Goal: Information Seeking & Learning: Learn about a topic

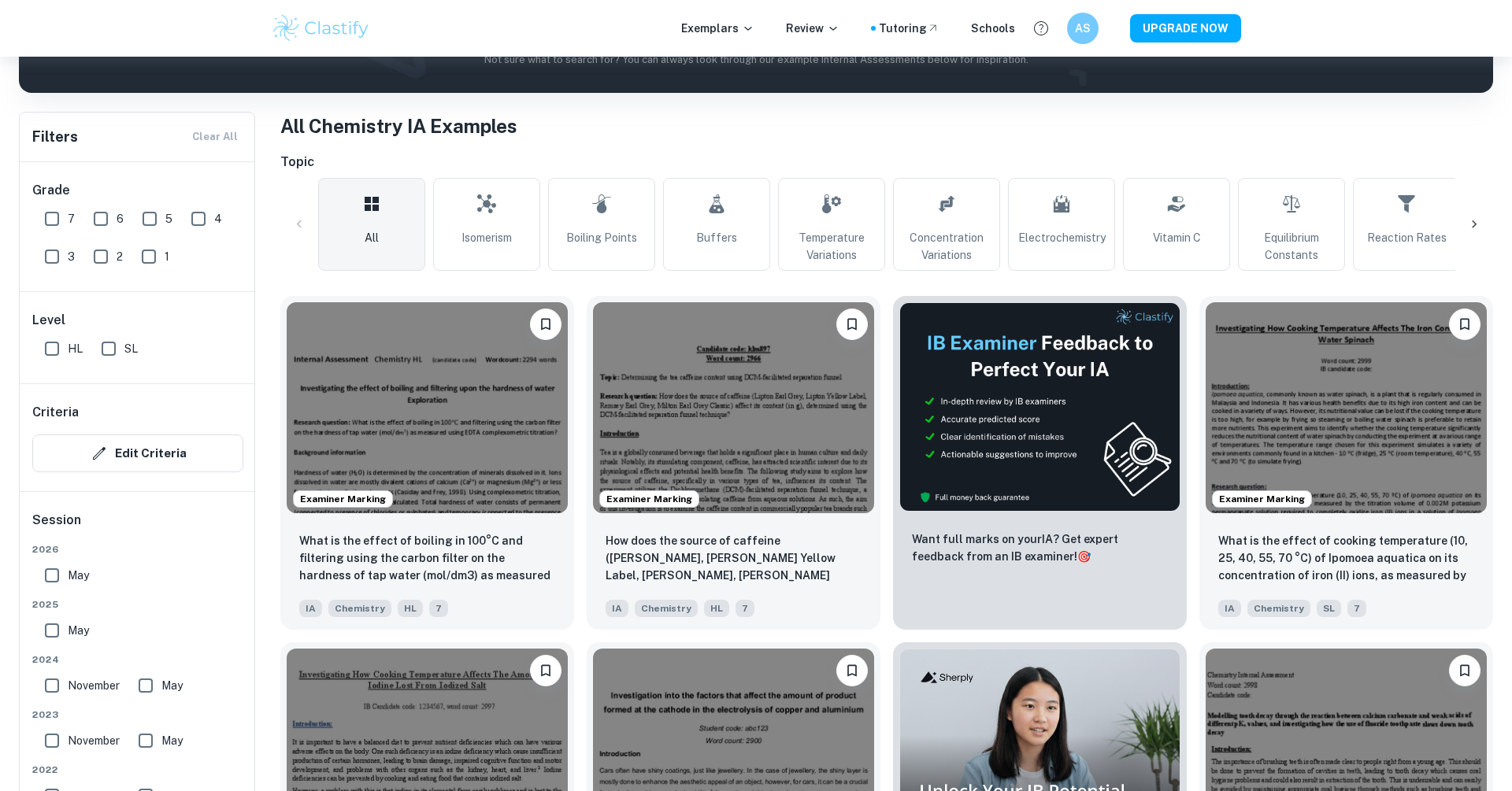
scroll to position [310, 0]
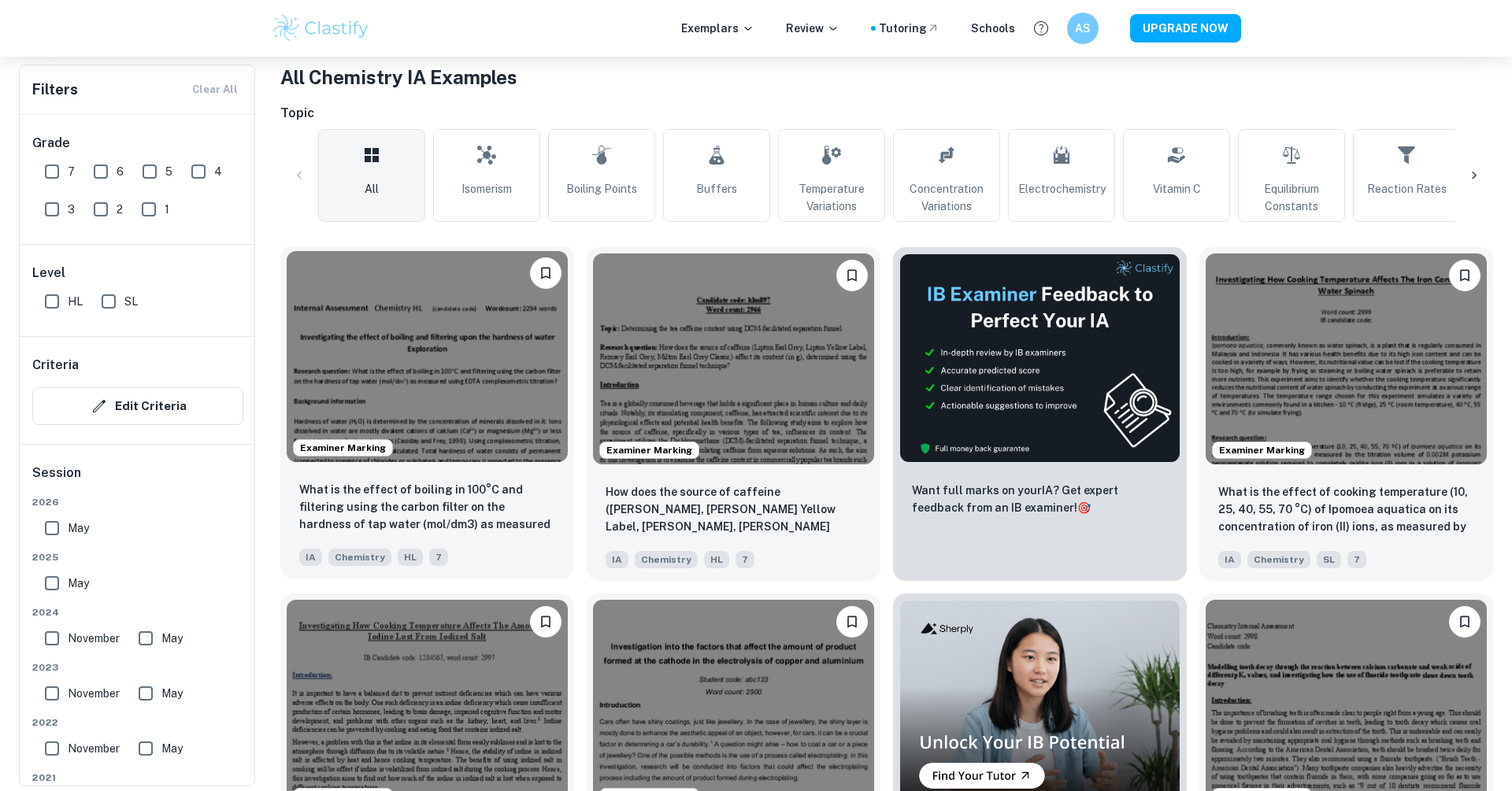
click at [505, 392] on img at bounding box center [427, 356] width 281 height 211
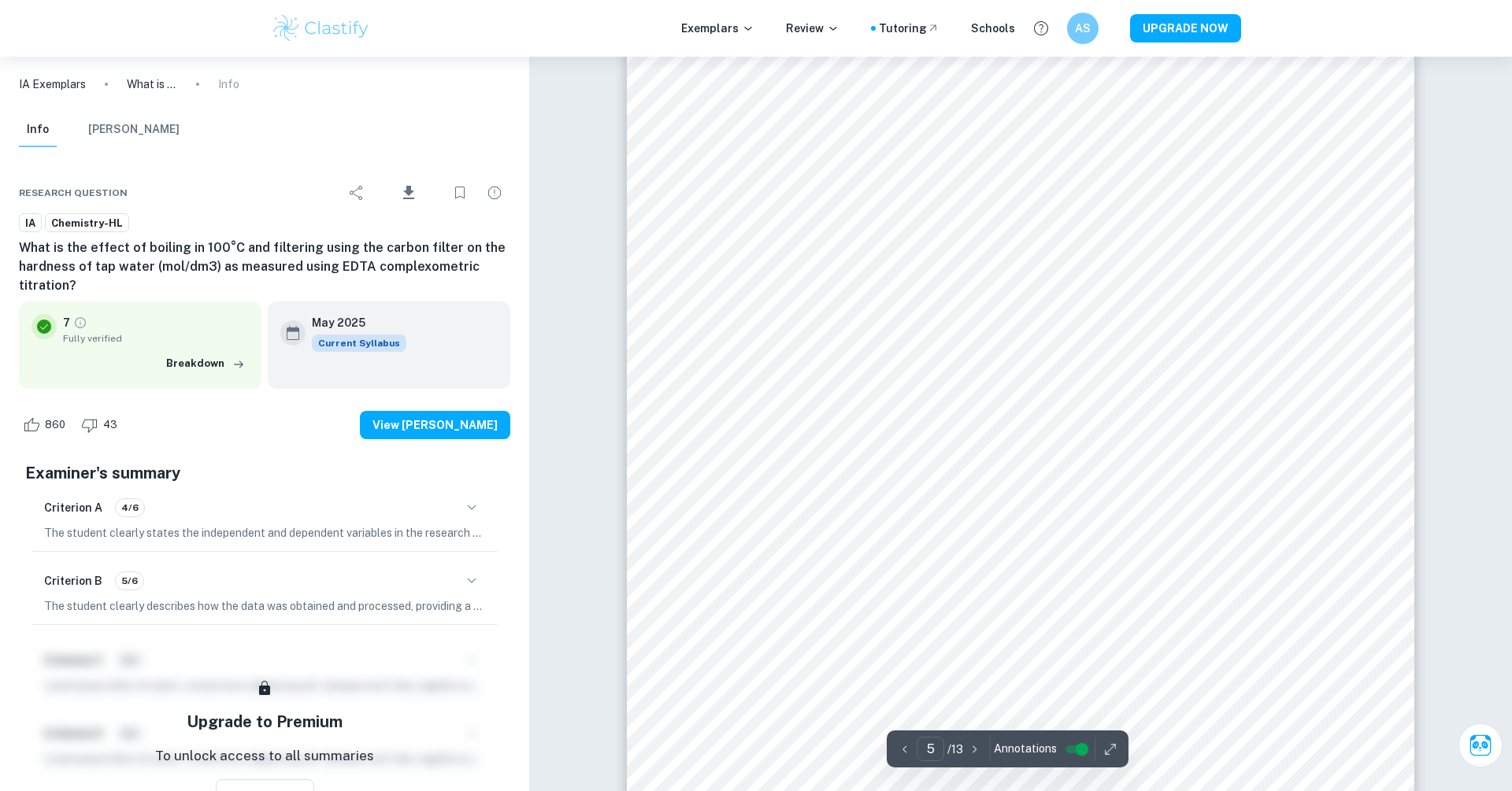
scroll to position [4875, 0]
type input "4"
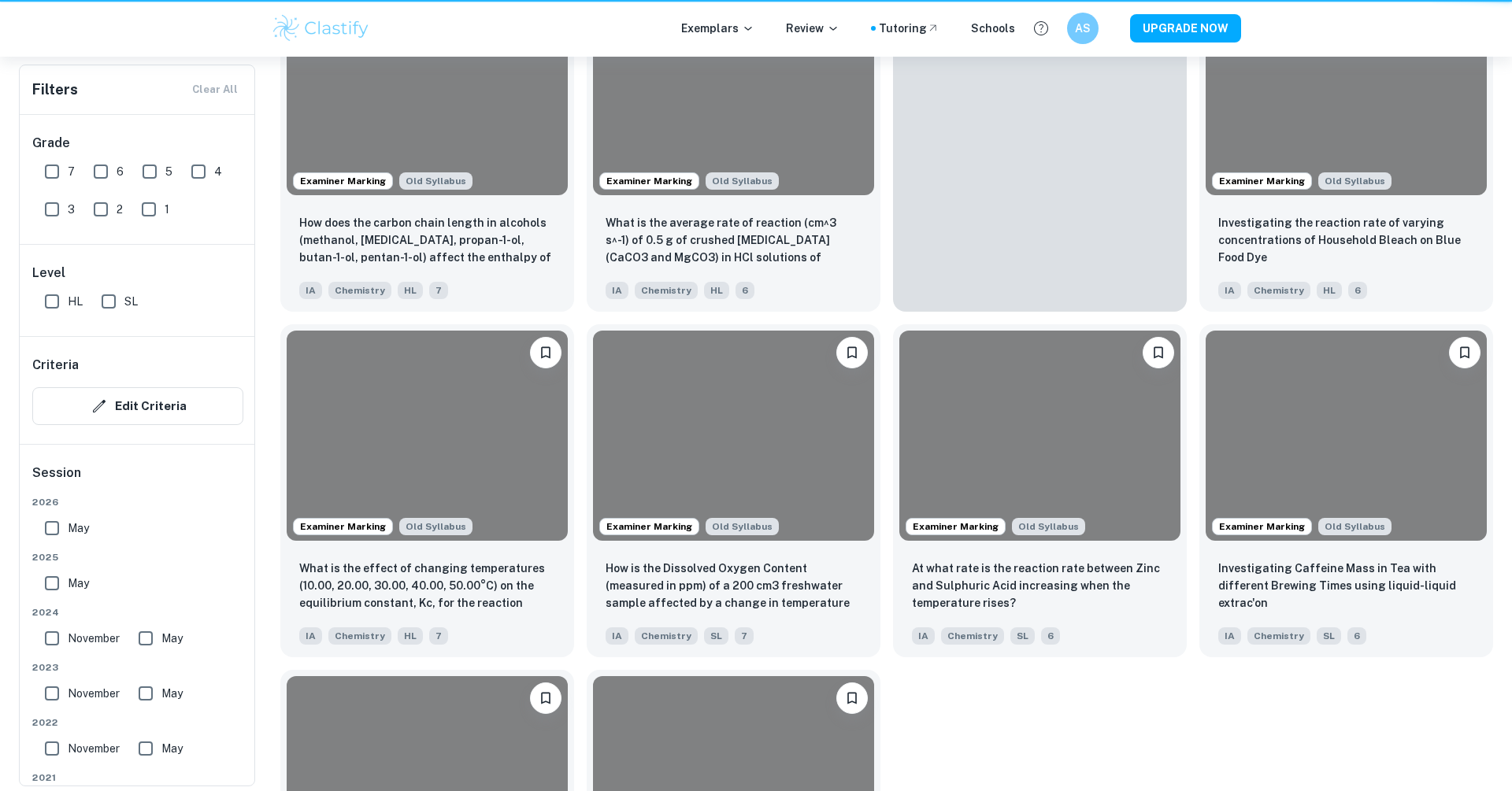
scroll to position [310, 0]
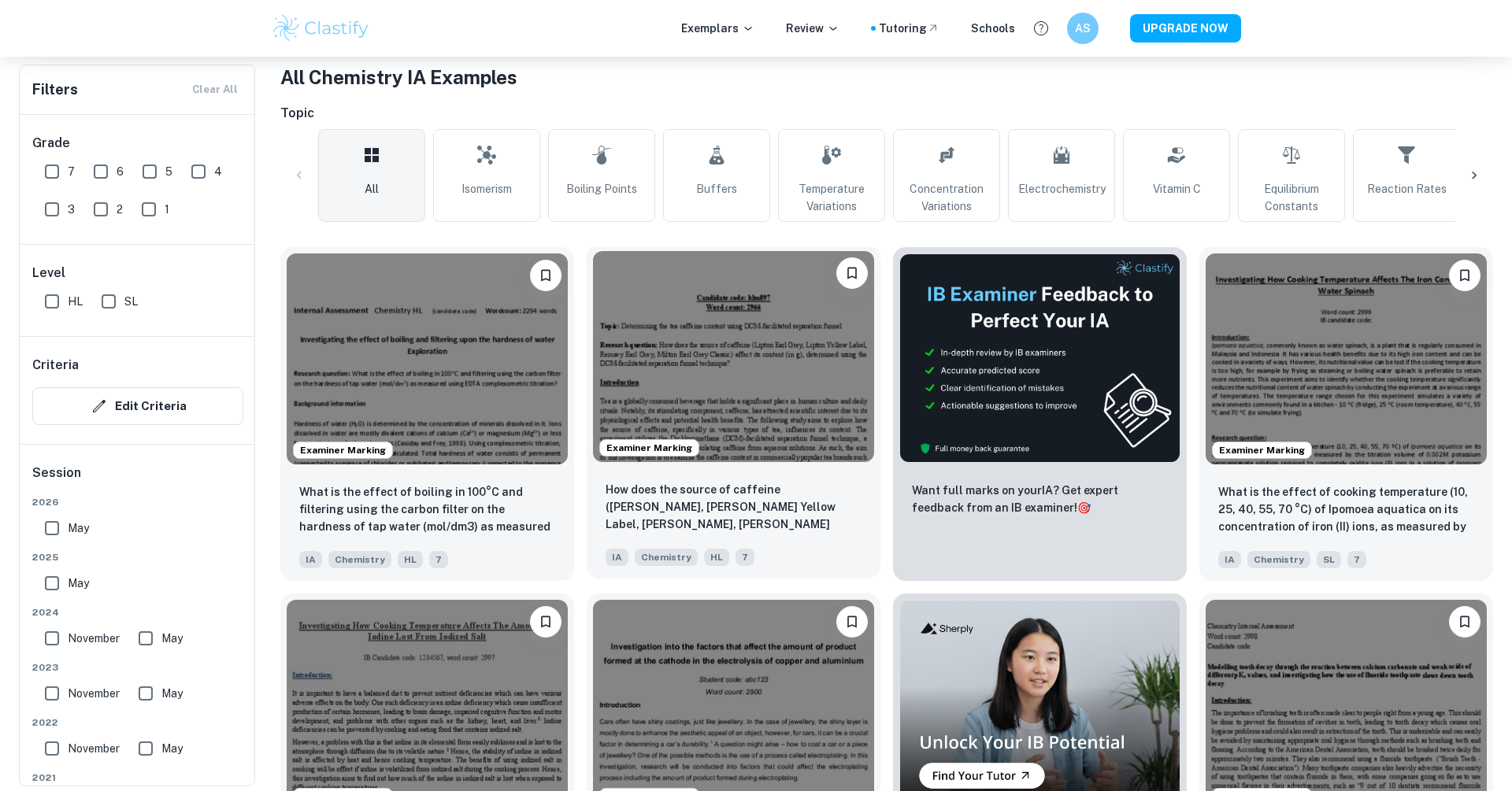
click at [806, 378] on img at bounding box center [733, 356] width 281 height 211
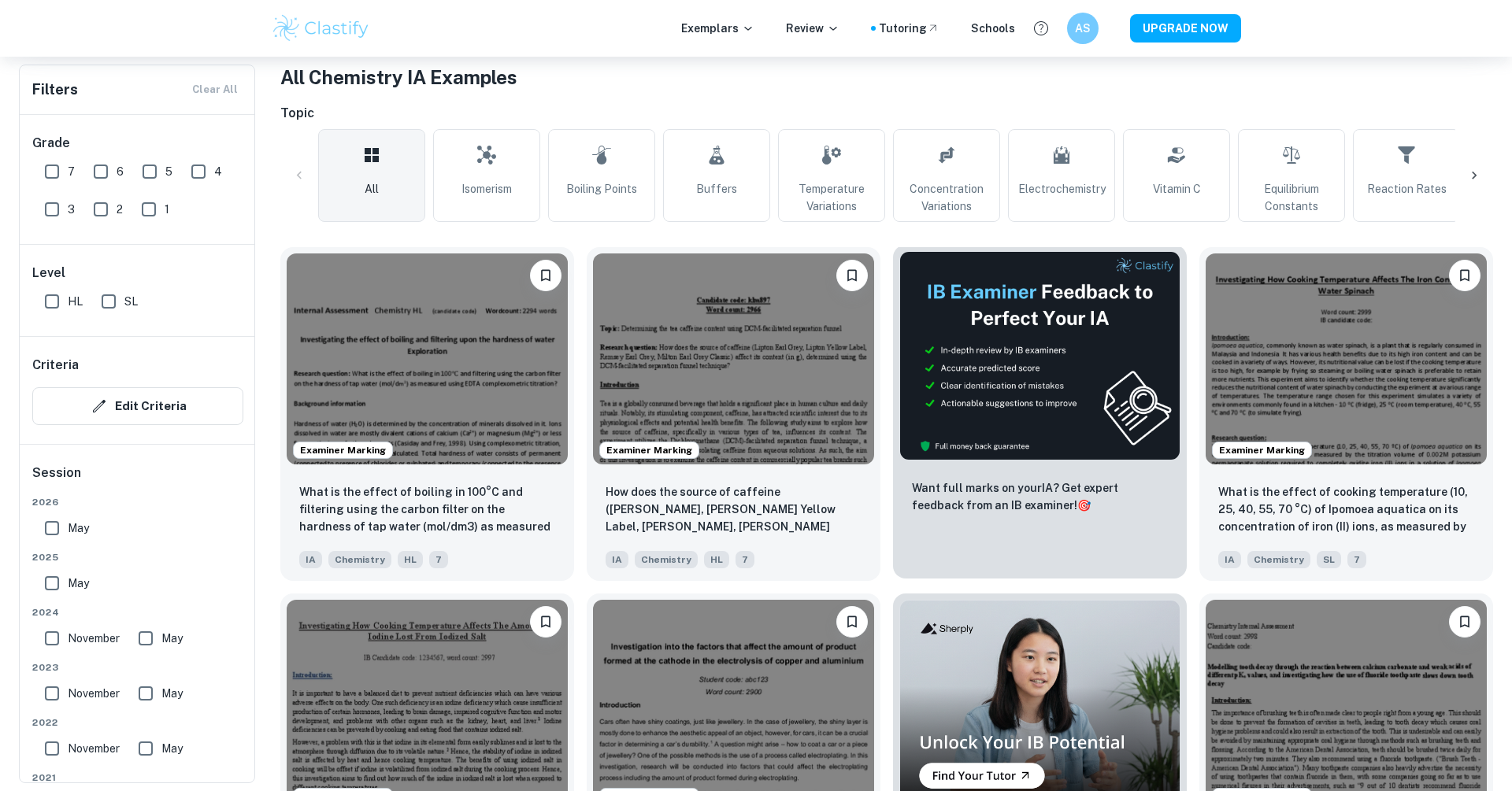
scroll to position [549, 0]
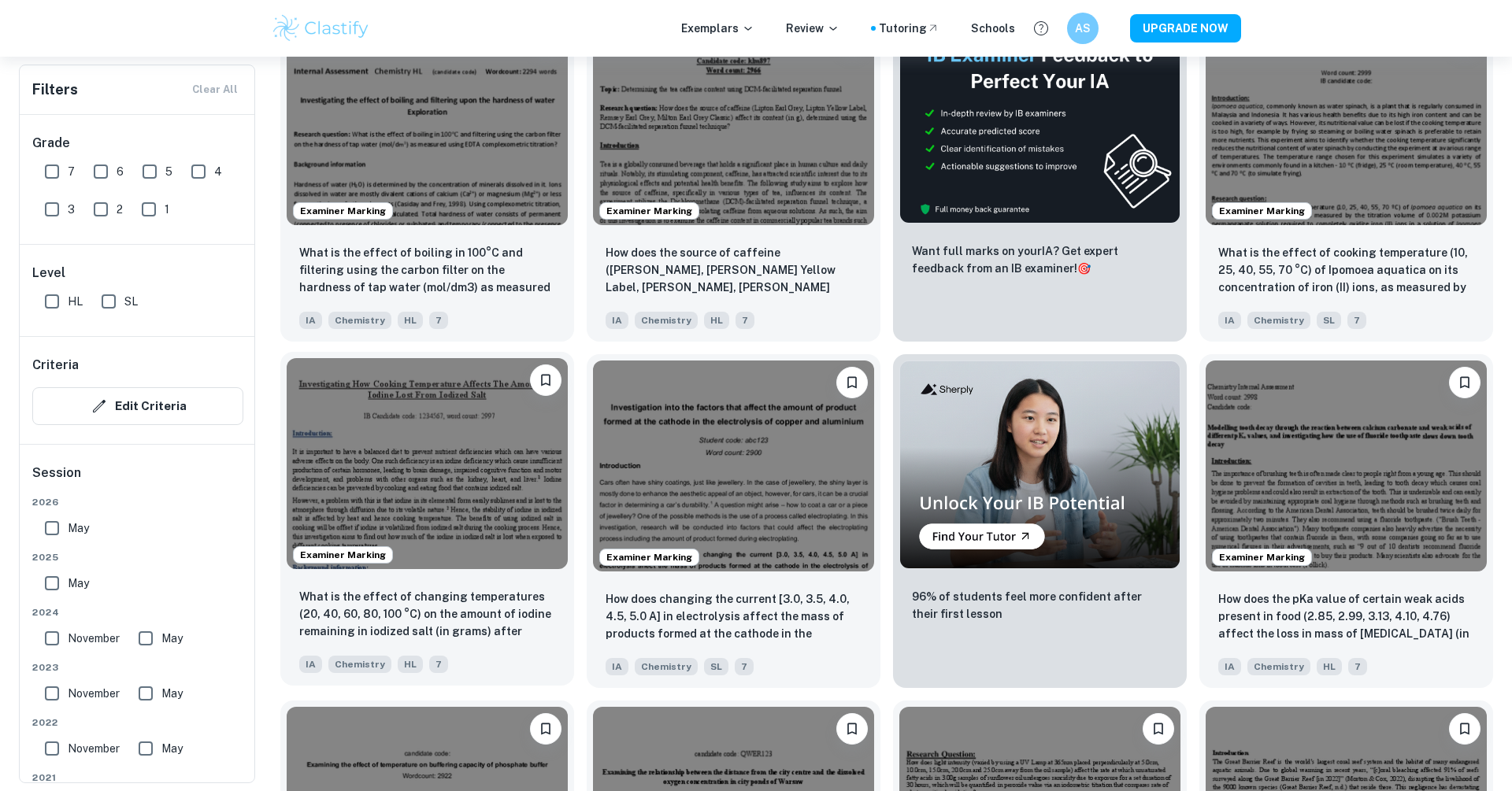
click at [452, 495] on img at bounding box center [427, 464] width 281 height 211
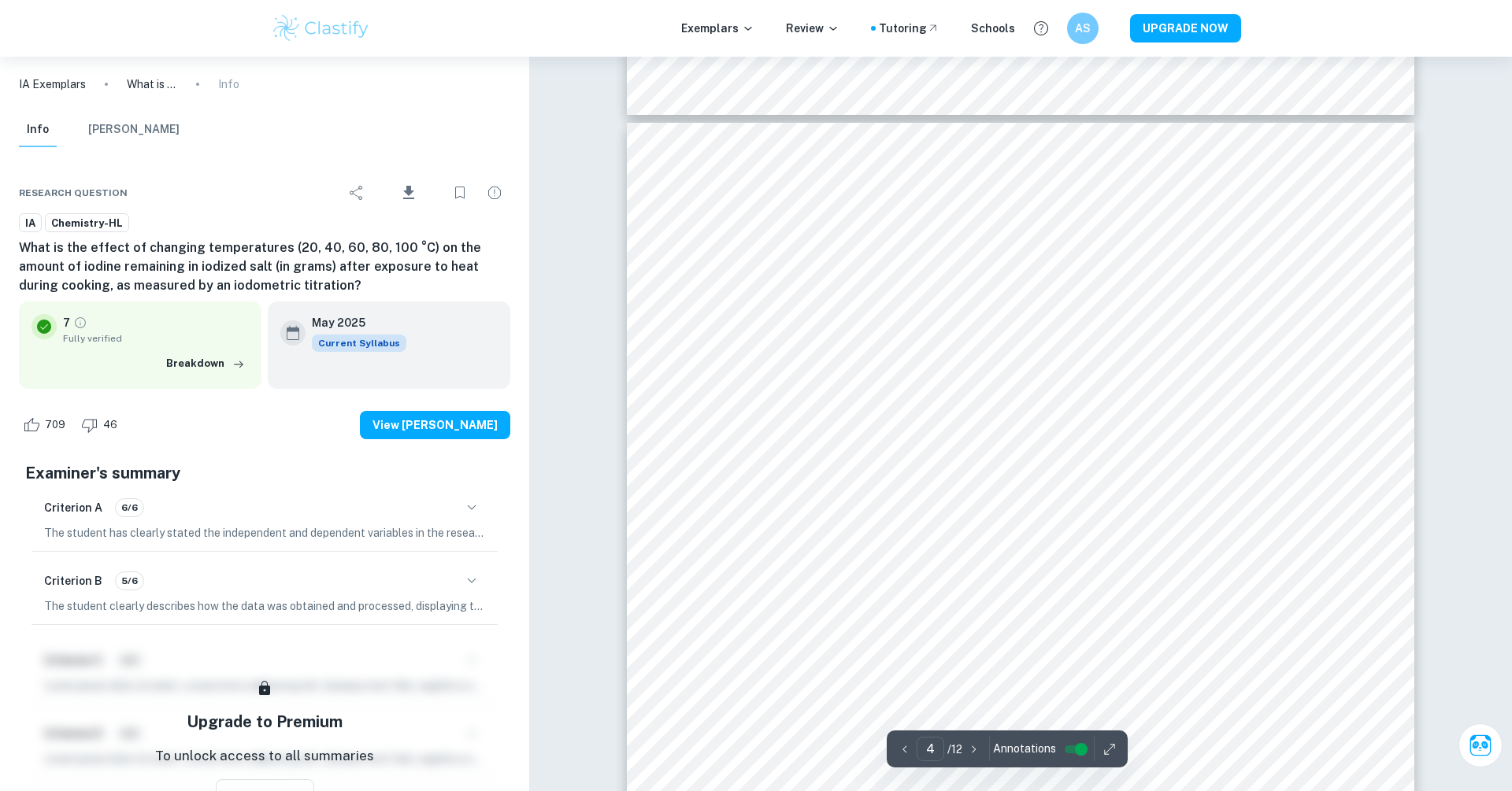
scroll to position [2720, 0]
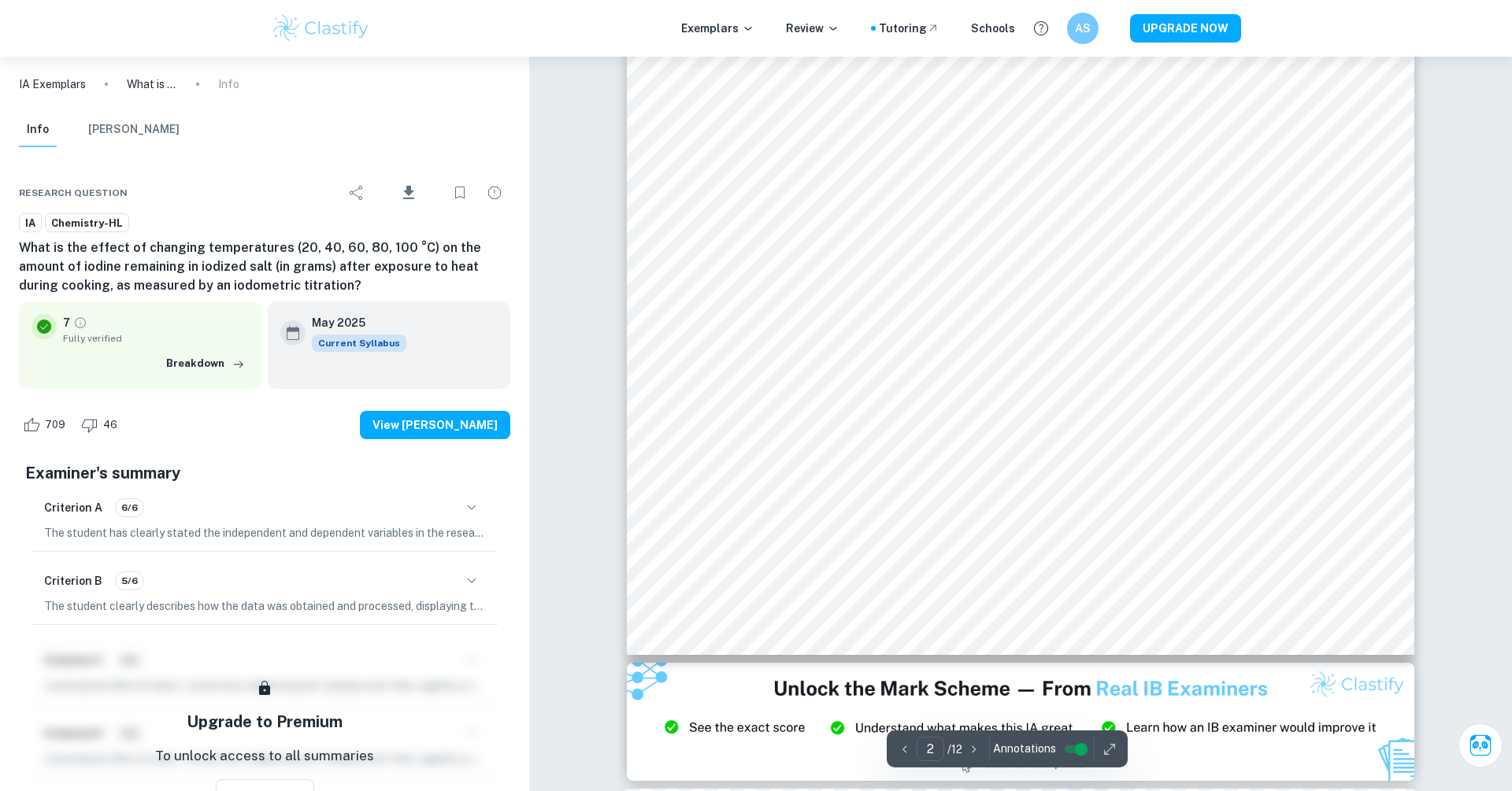
type input "1"
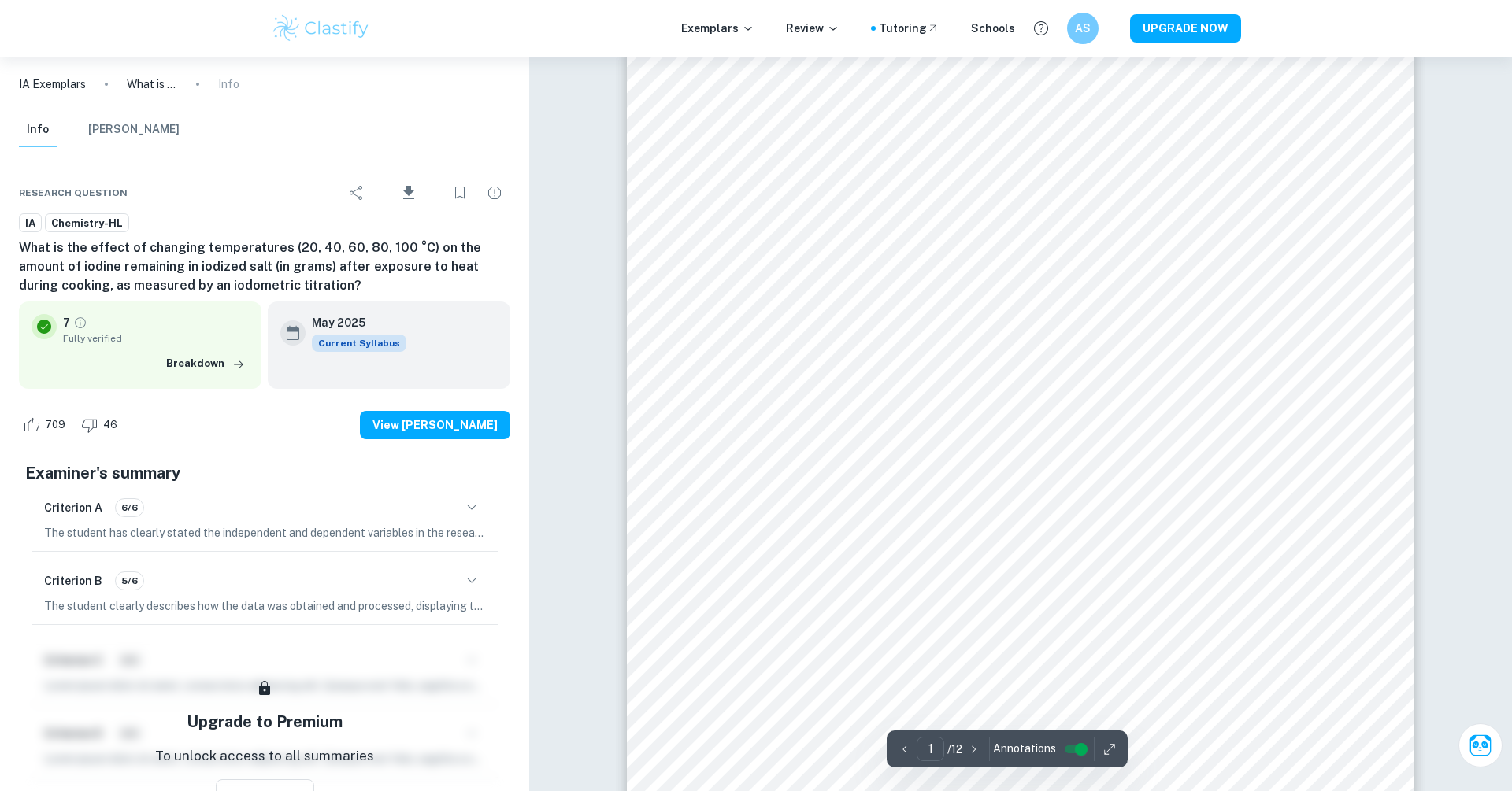
scroll to position [112, 0]
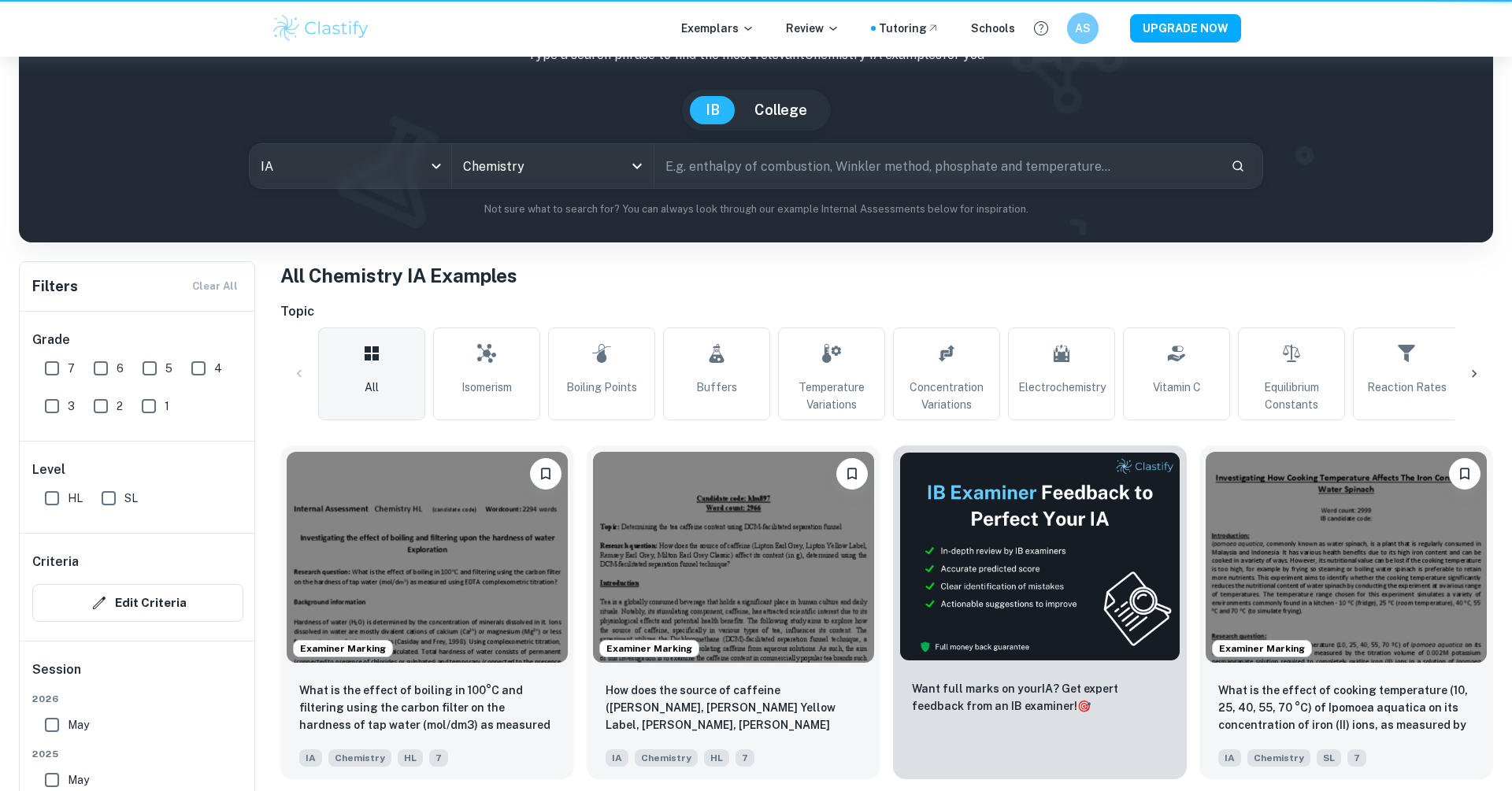
scroll to position [549, 0]
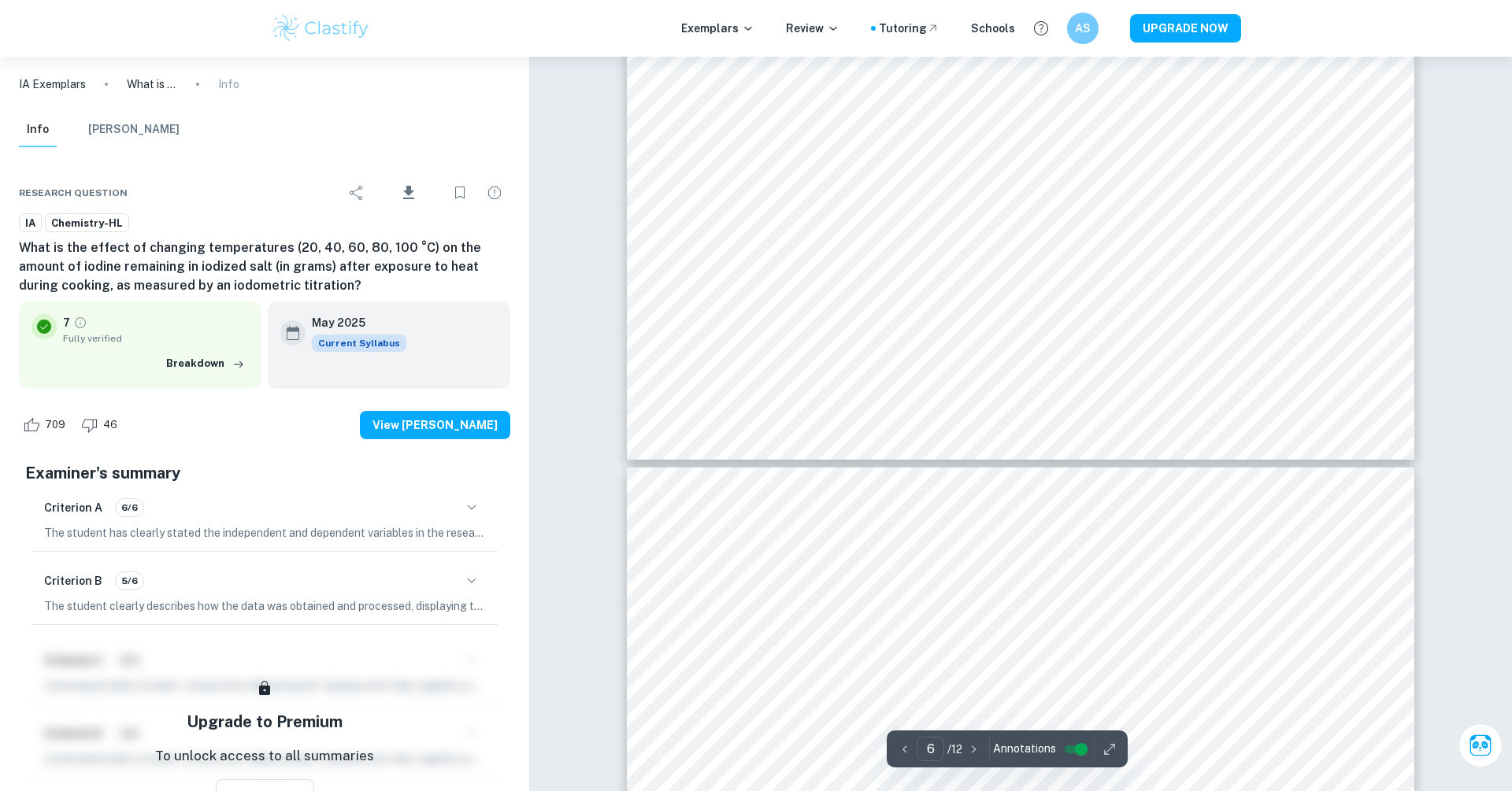
scroll to position [6015, 0]
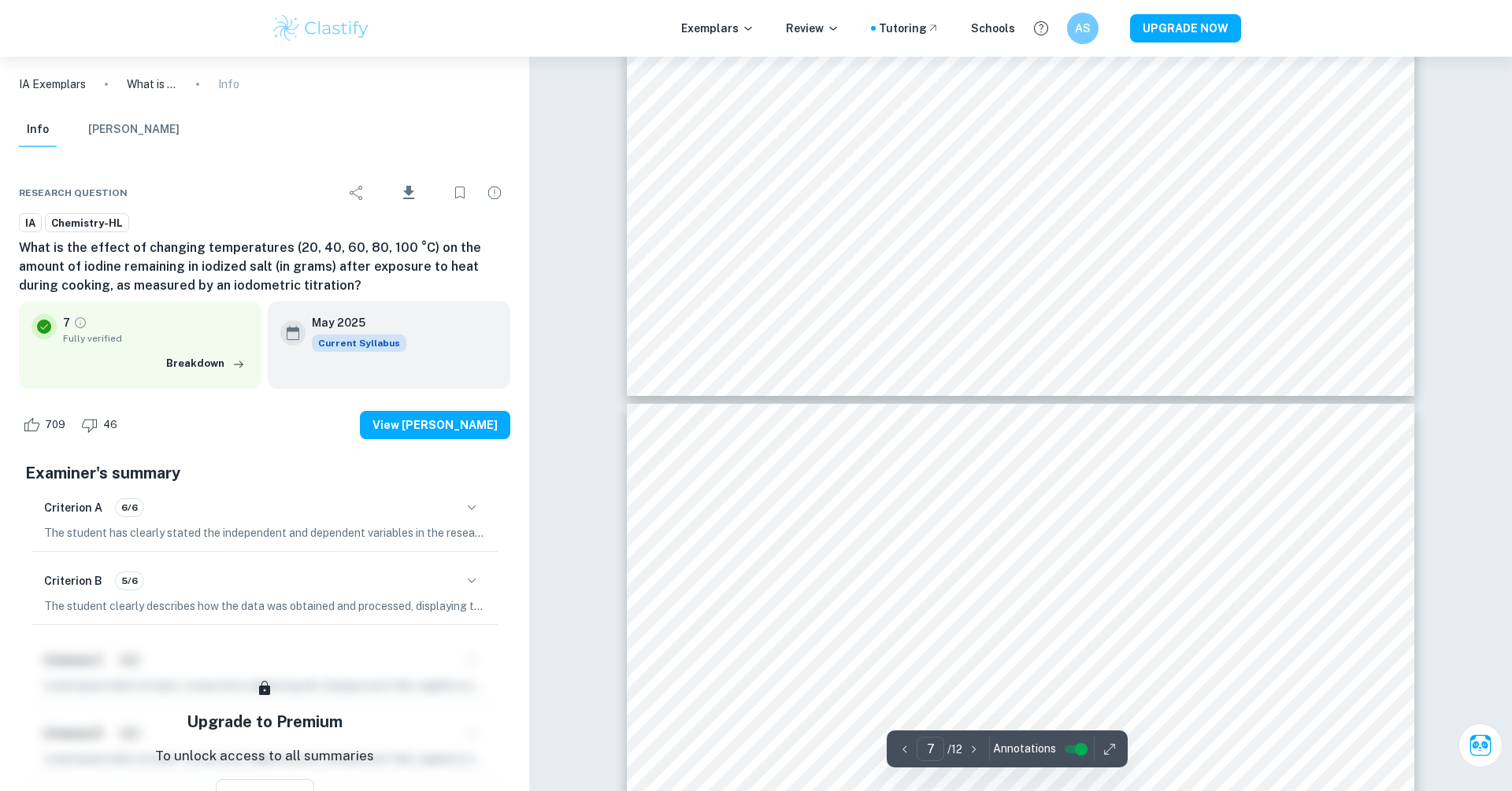
type input "8"
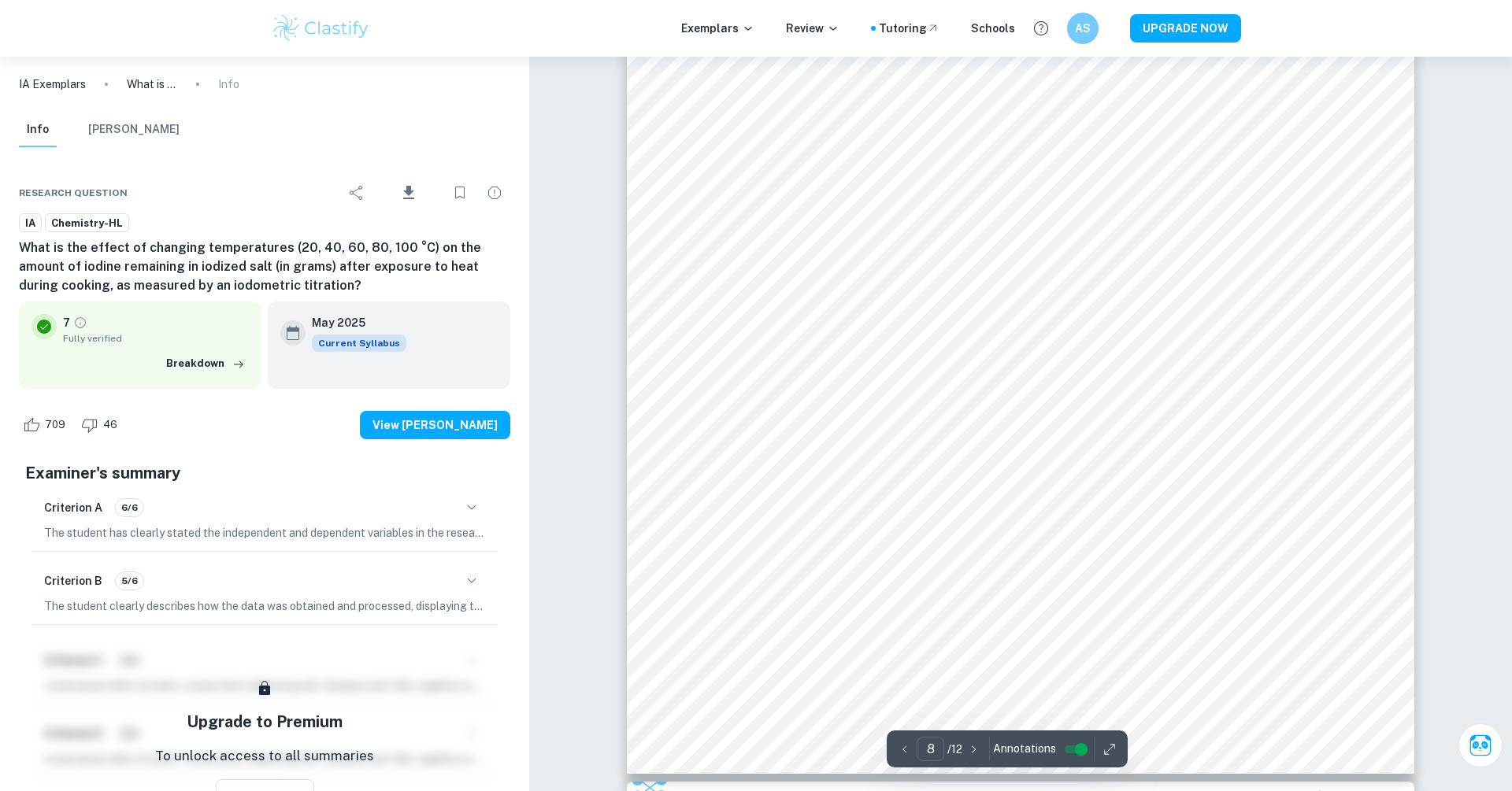
scroll to position [7756, 0]
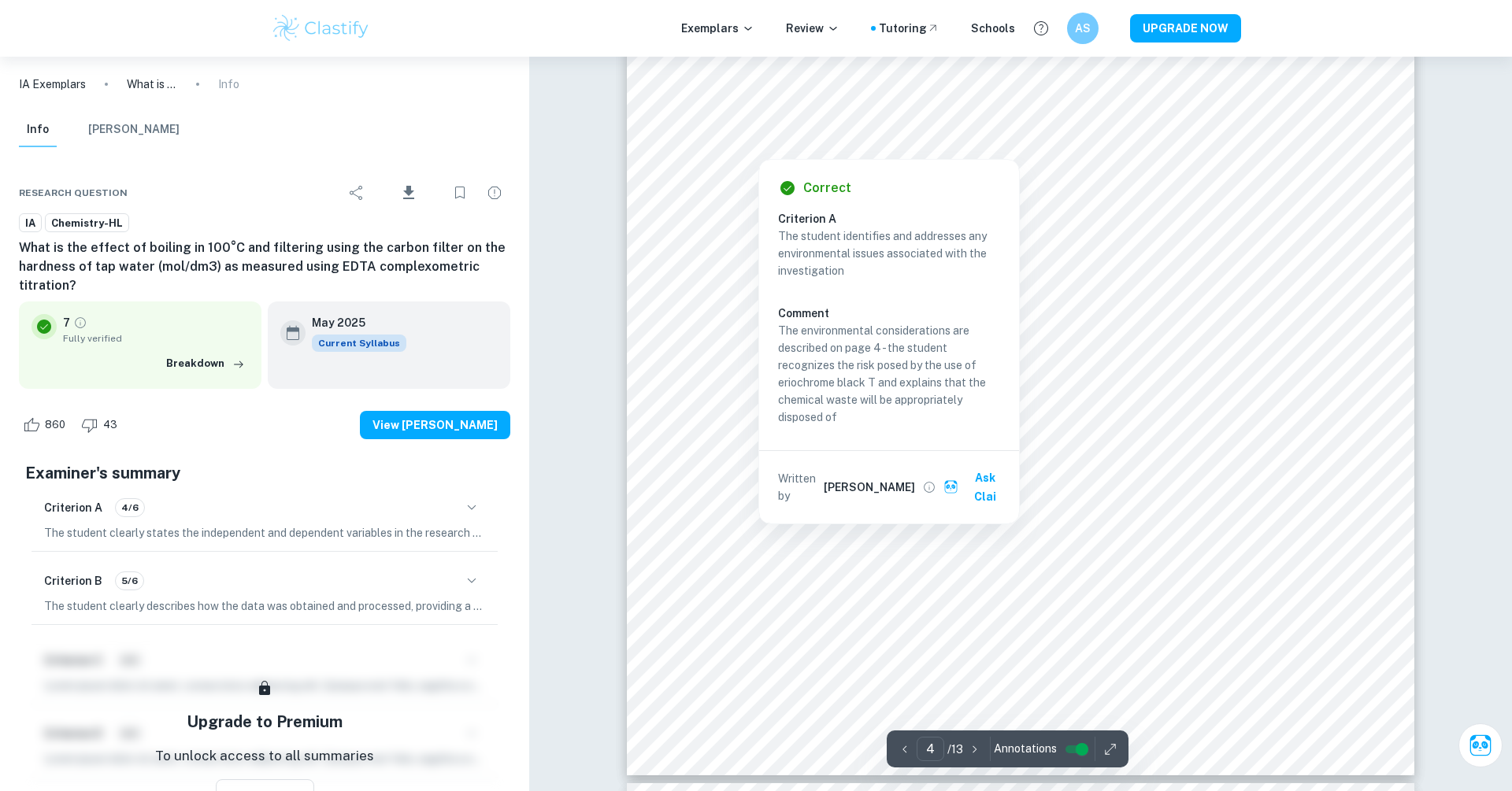
scroll to position [4025, 0]
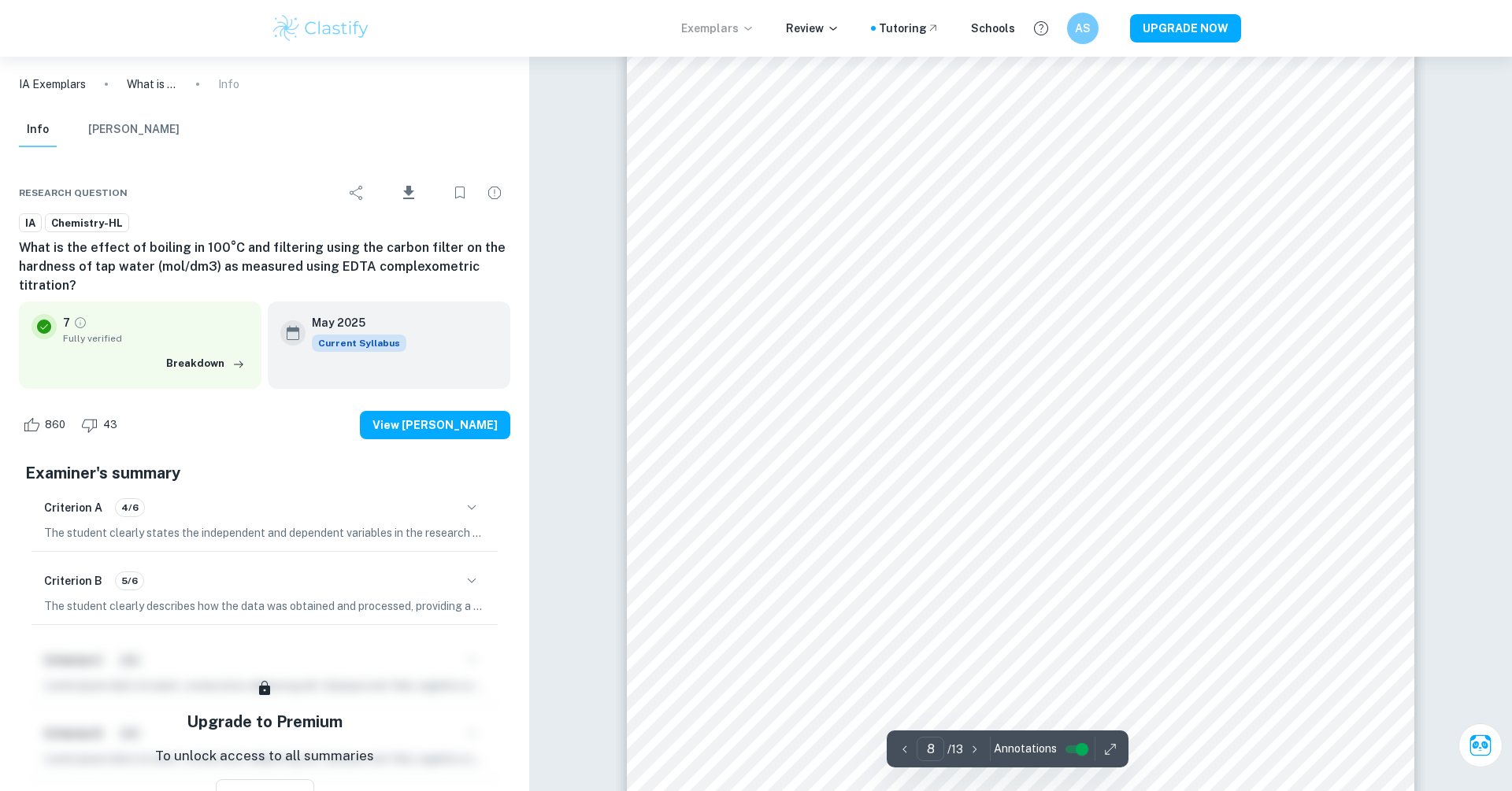
scroll to position [8437, 0]
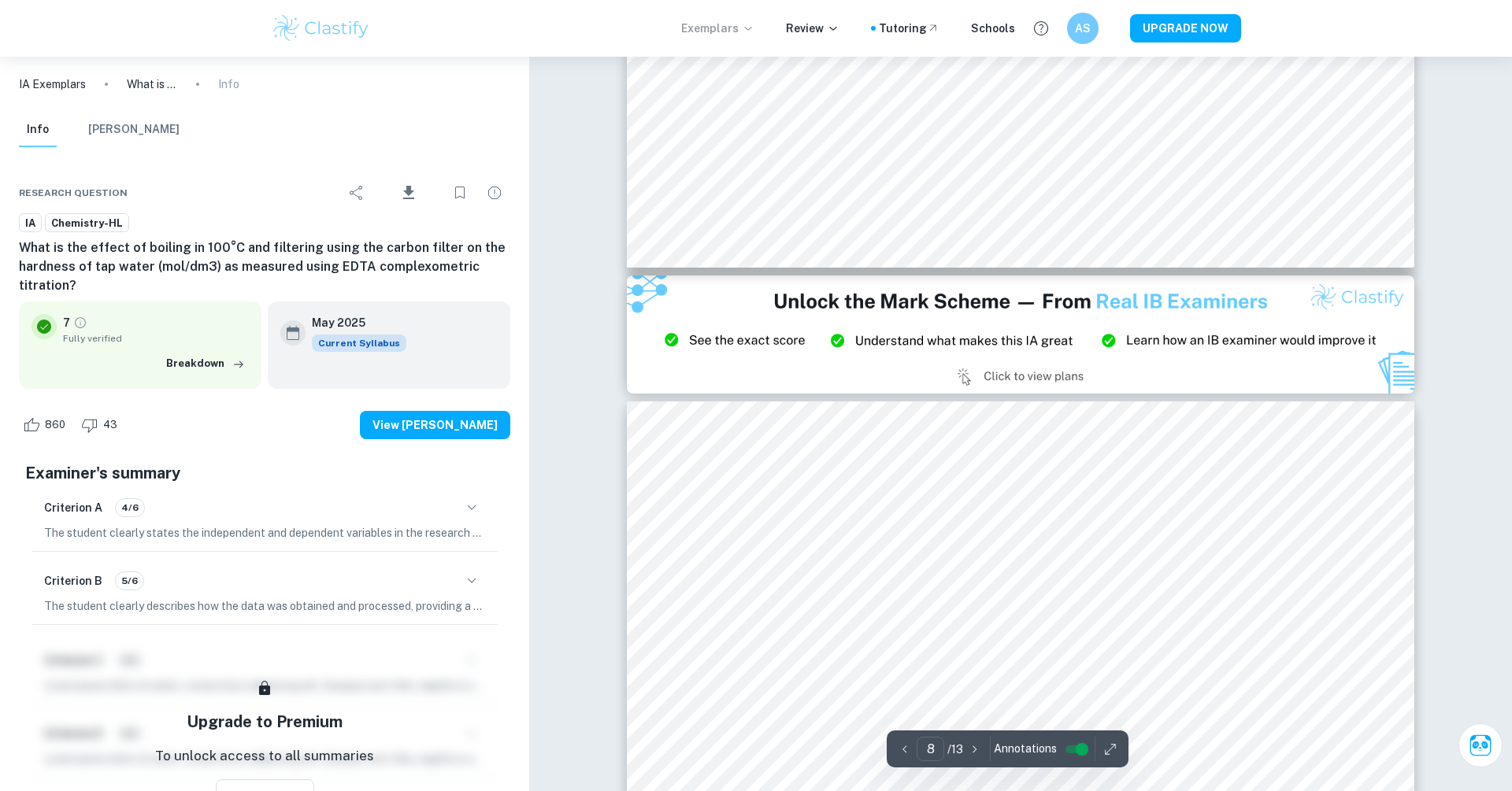
type input "9"
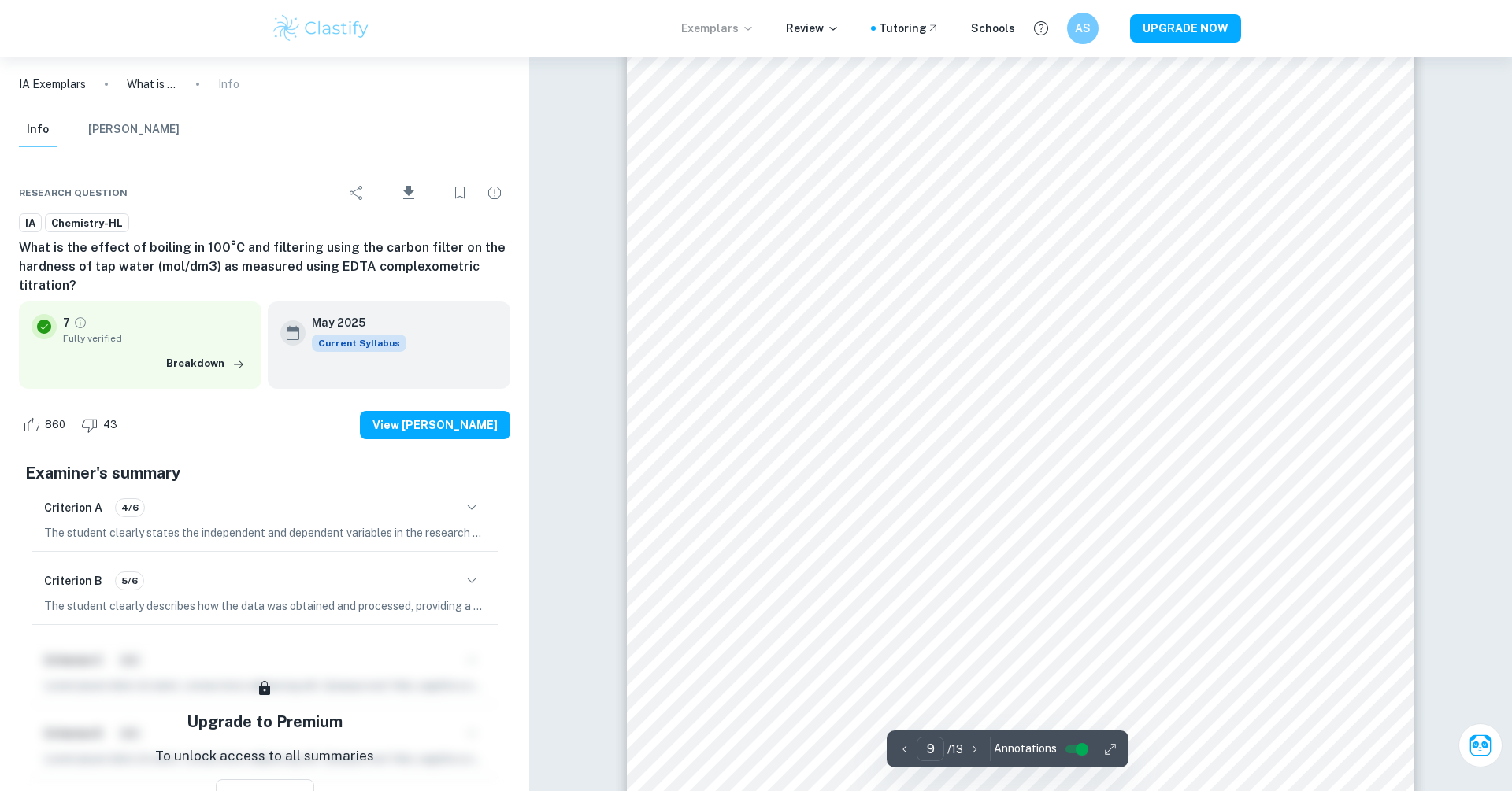
scroll to position [9420, 0]
